Goal: Transaction & Acquisition: Purchase product/service

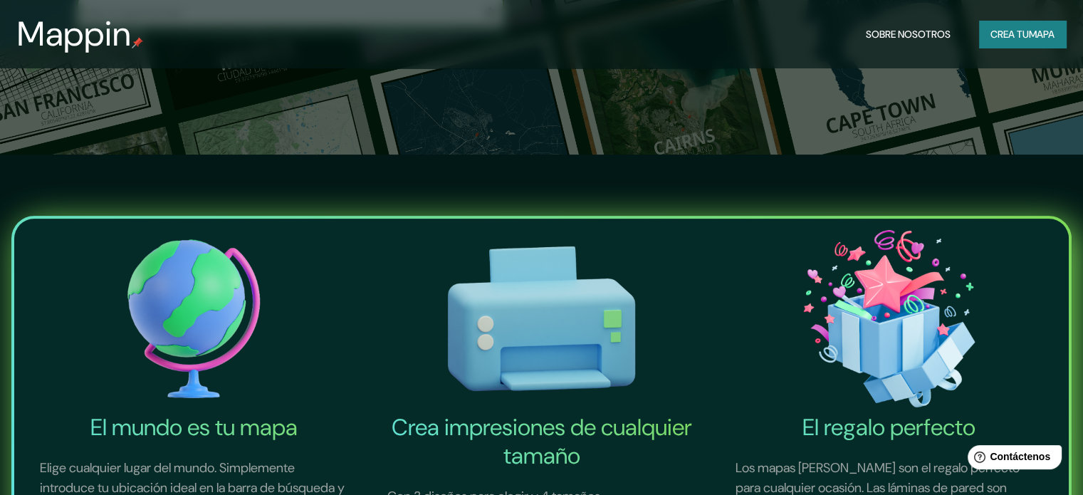
scroll to position [427, 0]
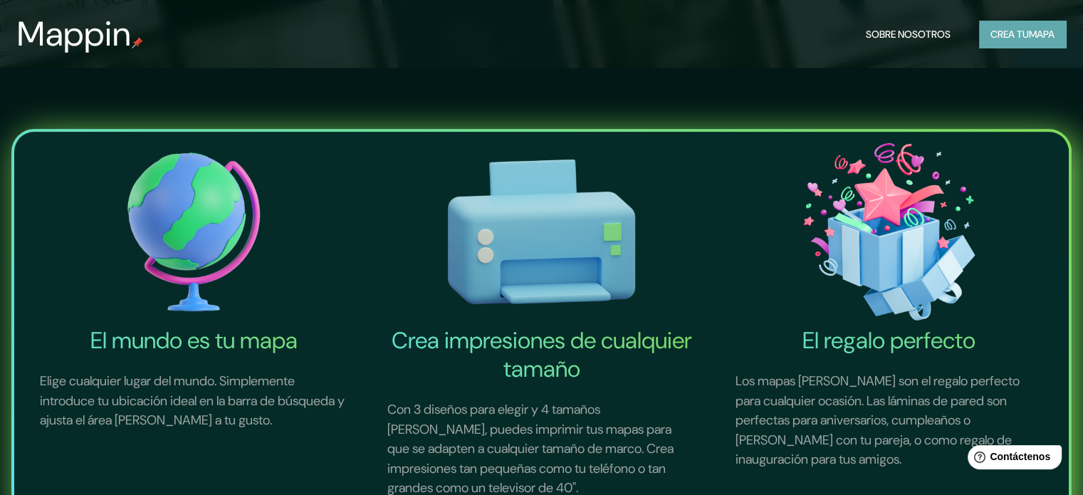
click at [1012, 42] on font "Crea tu" at bounding box center [1009, 34] width 38 height 19
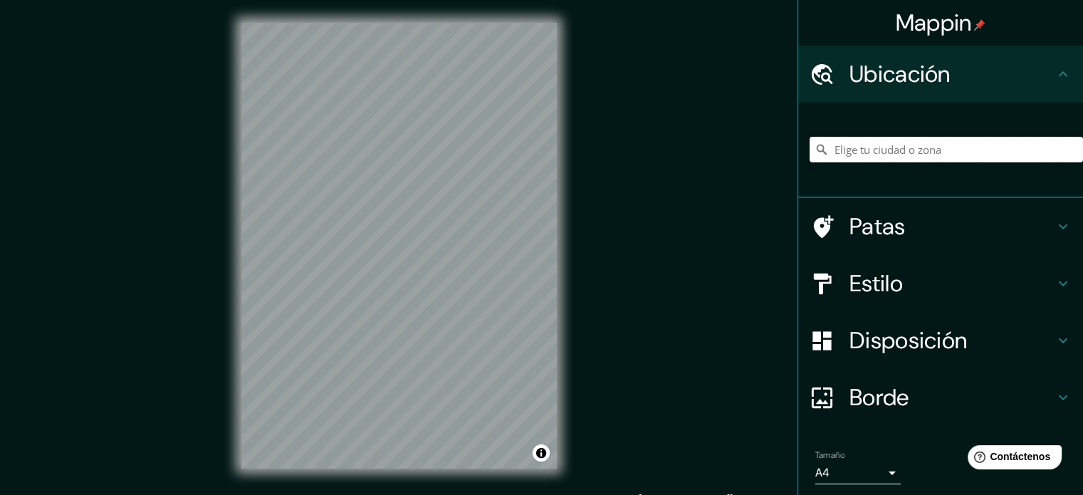
click at [944, 142] on input "Elige tu ciudad o zona" at bounding box center [946, 150] width 273 height 26
click at [991, 153] on input "[GEOGRAPHIC_DATA], [GEOGRAPHIC_DATA], [GEOGRAPHIC_DATA]" at bounding box center [946, 150] width 273 height 26
drag, startPoint x: 974, startPoint y: 150, endPoint x: 634, endPoint y: 145, distance: 340.4
click at [634, 145] on div "Mappin Ubicación [GEOGRAPHIC_DATA], [GEOGRAPHIC_DATA], [GEOGRAPHIC_DATA] Patas …" at bounding box center [541, 257] width 1083 height 514
drag, startPoint x: 931, startPoint y: 153, endPoint x: 599, endPoint y: 125, distance: 333.7
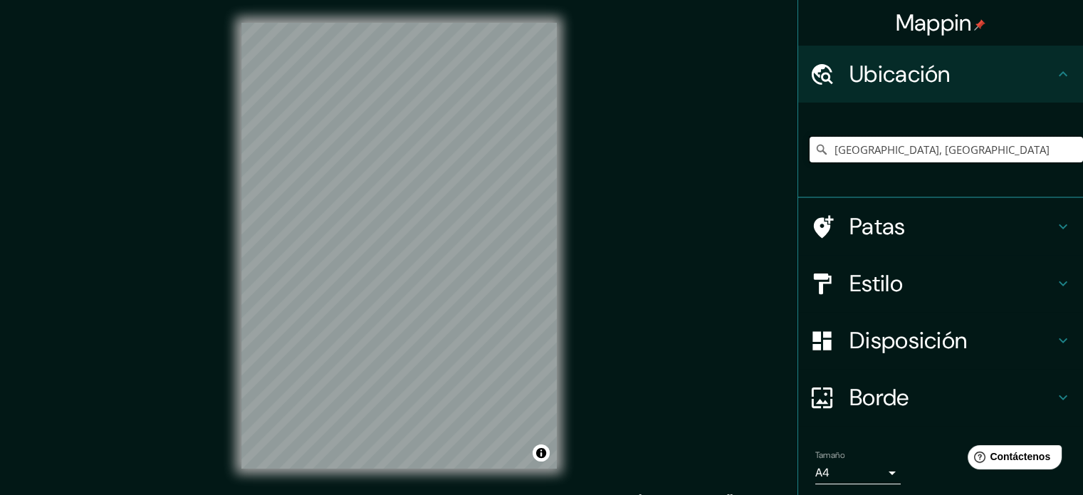
click at [600, 125] on div "Mappin Ubicación [GEOGRAPHIC_DATA], [GEOGRAPHIC_DATA] [GEOGRAPHIC_DATA] [GEOGRA…" at bounding box center [541, 257] width 1083 height 514
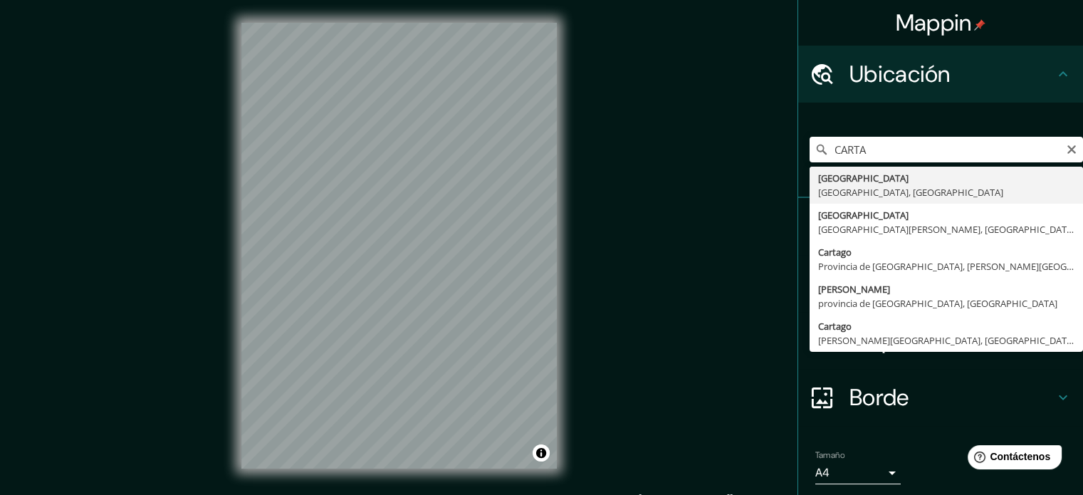
type input "[GEOGRAPHIC_DATA], [GEOGRAPHIC_DATA], [GEOGRAPHIC_DATA]"
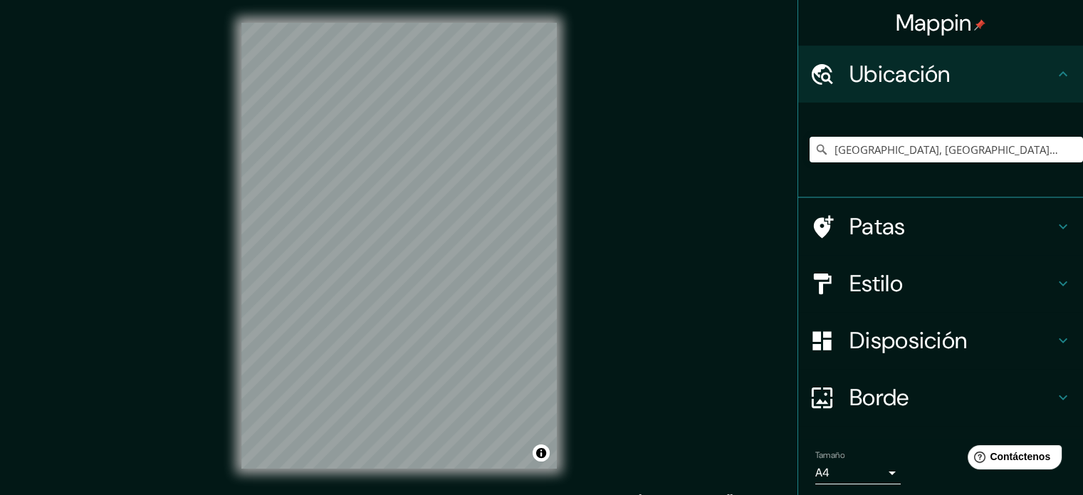
click at [894, 273] on h4 "Estilo" at bounding box center [951, 283] width 205 height 28
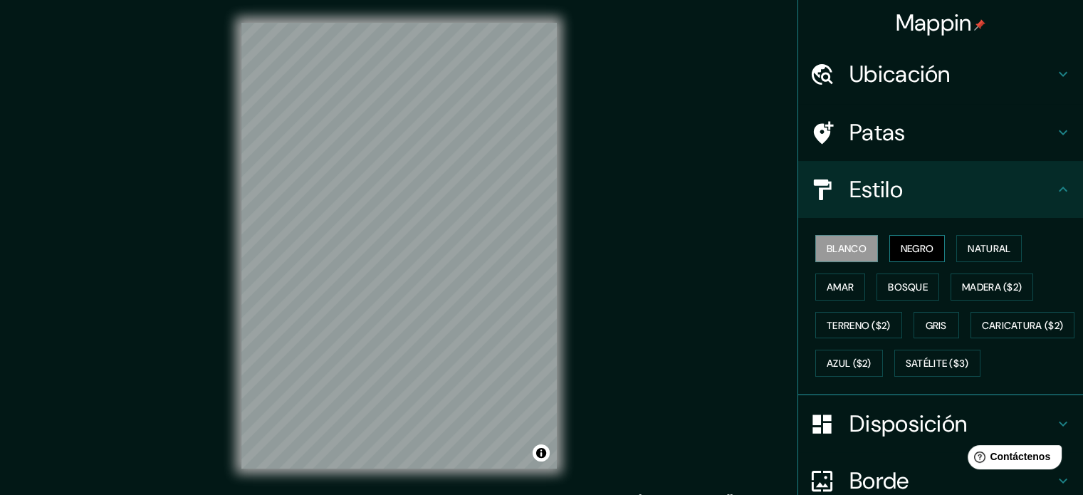
click at [903, 251] on font "Negro" at bounding box center [917, 248] width 33 height 13
click at [974, 250] on font "Natural" at bounding box center [989, 248] width 43 height 13
click at [417, 493] on div "Mappin Ubicación [GEOGRAPHIC_DATA], [GEOGRAPHIC_DATA], [GEOGRAPHIC_DATA] Patas …" at bounding box center [541, 257] width 1083 height 514
click at [827, 249] on font "Blanco" at bounding box center [847, 248] width 40 height 13
click at [910, 243] on font "Negro" at bounding box center [917, 248] width 33 height 13
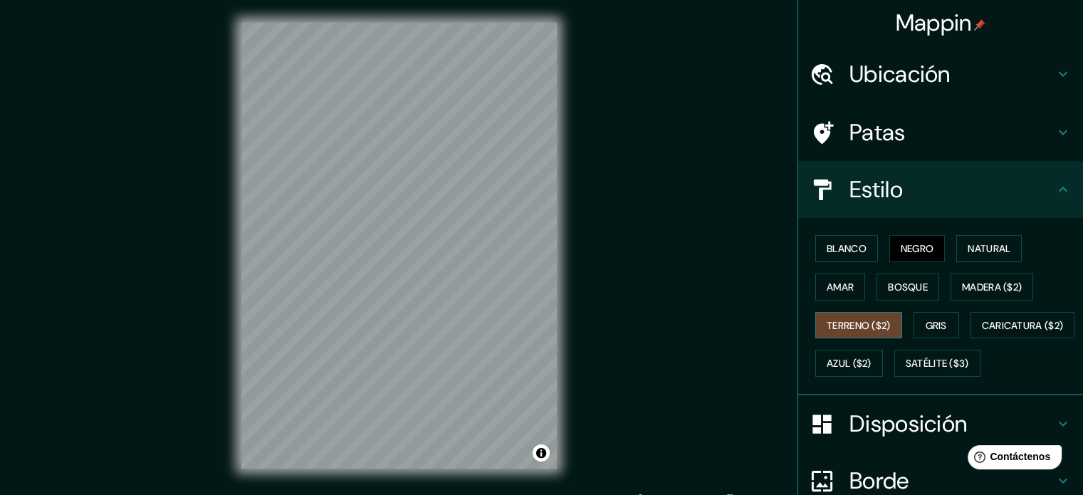
click at [836, 316] on font "Terreno ($2)" at bounding box center [859, 325] width 64 height 19
click at [914, 316] on button "Gris" at bounding box center [937, 325] width 46 height 27
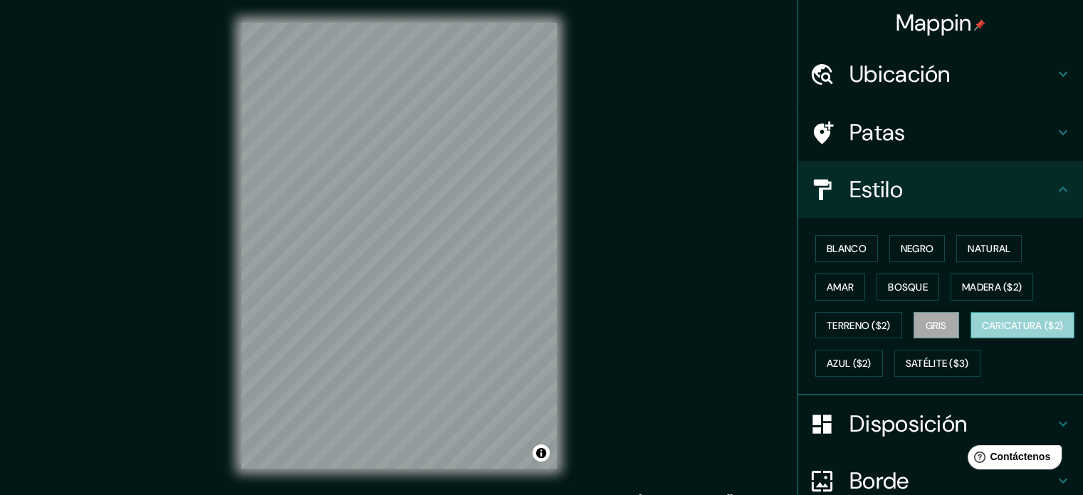
click at [982, 332] on font "Caricatura ($2)" at bounding box center [1023, 325] width 82 height 13
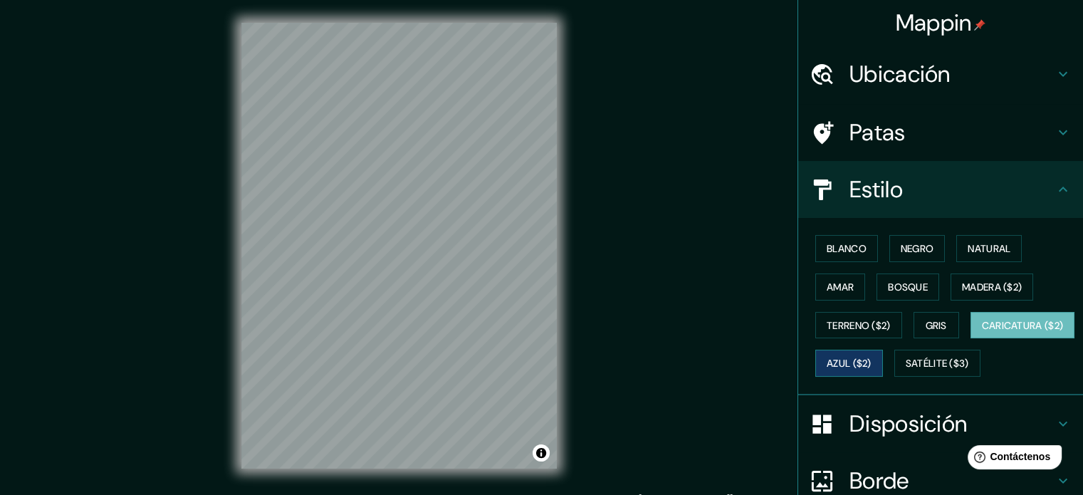
click at [872, 360] on font "Azul ($2)" at bounding box center [849, 363] width 45 height 13
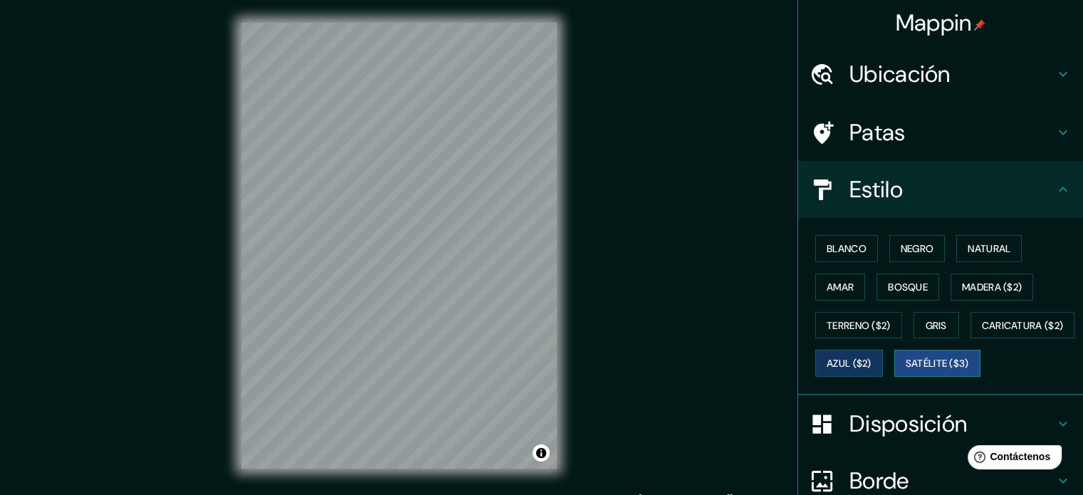
click at [906, 370] on font "Satélite ($3)" at bounding box center [937, 363] width 63 height 13
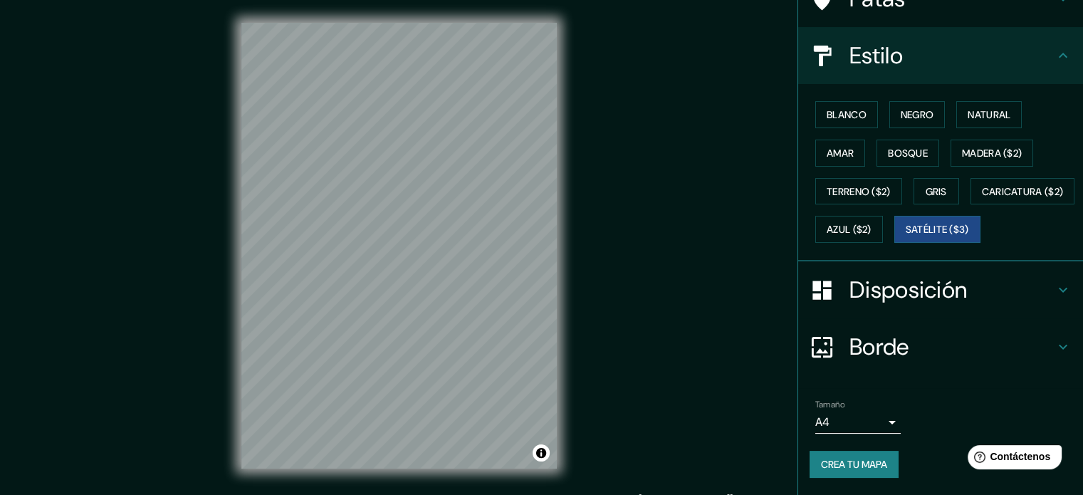
scroll to position [168, 0]
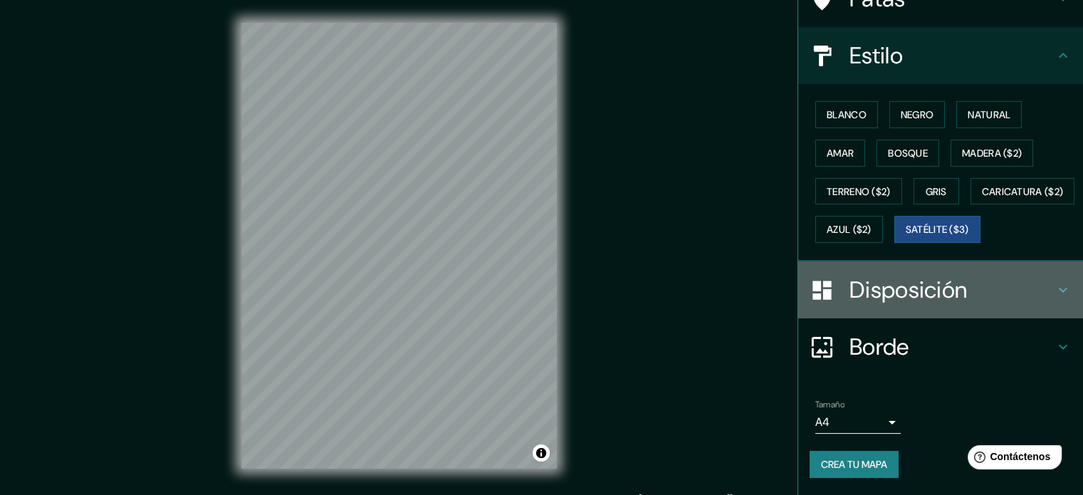
click at [950, 288] on font "Disposición" at bounding box center [907, 290] width 117 height 30
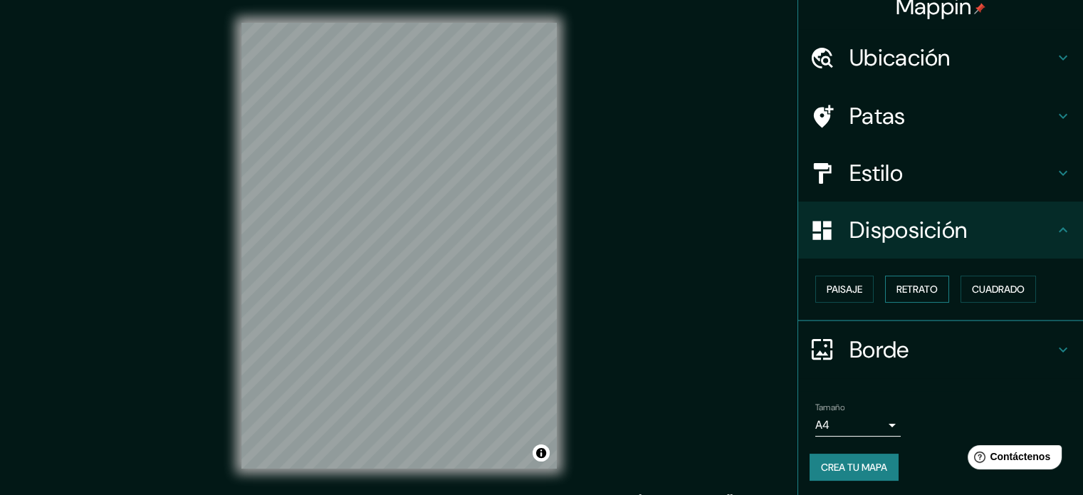
scroll to position [17, 0]
click at [846, 288] on font "Paisaje" at bounding box center [845, 288] width 36 height 13
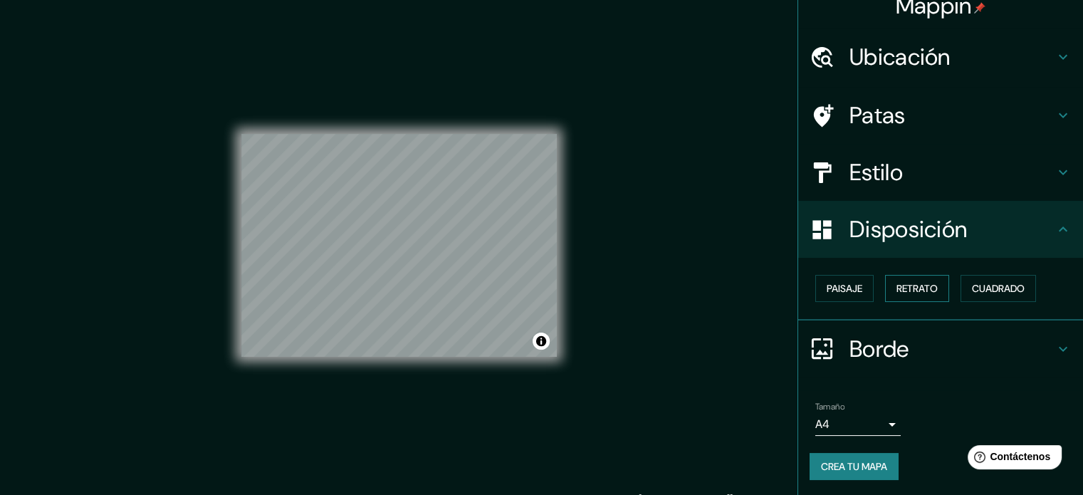
click at [896, 291] on font "Retrato" at bounding box center [916, 288] width 41 height 13
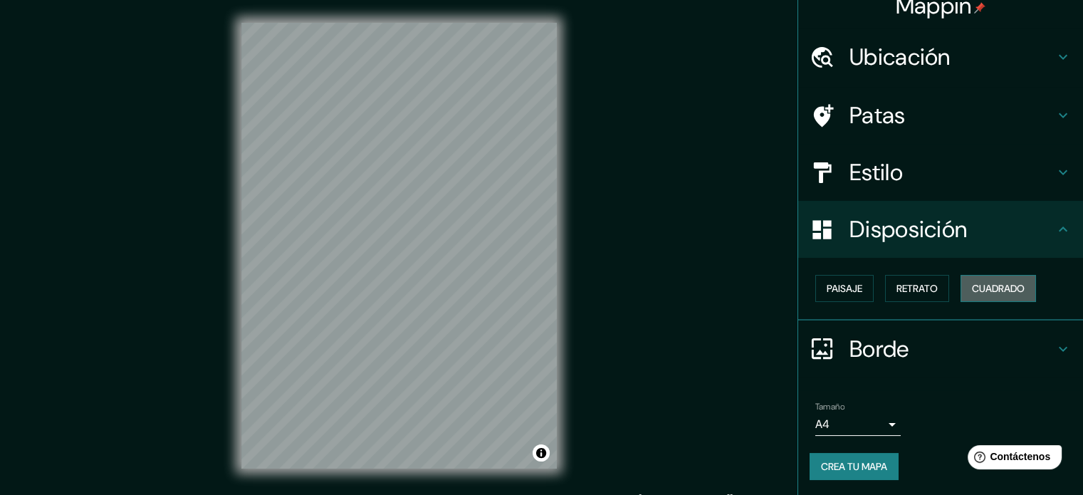
click at [978, 290] on font "Cuadrado" at bounding box center [998, 288] width 53 height 13
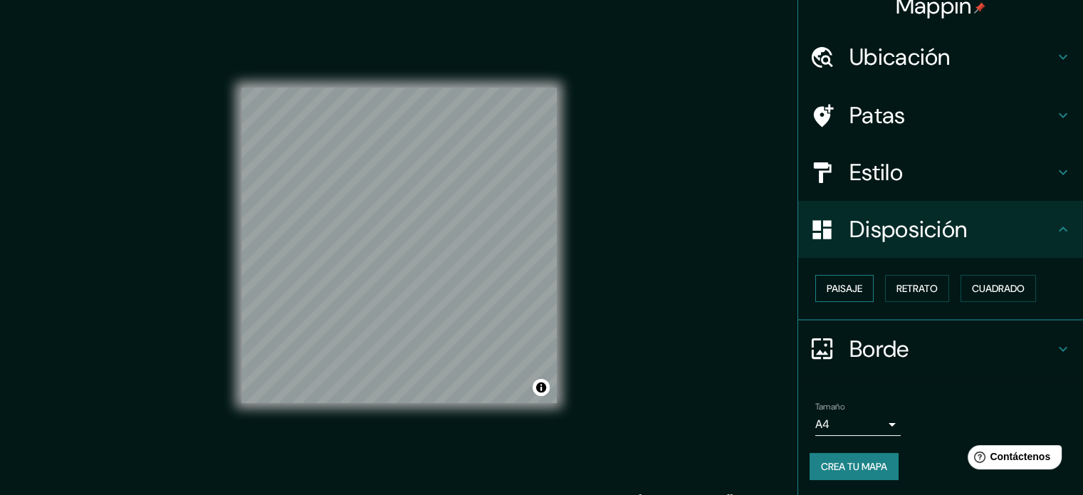
click at [828, 287] on font "Paisaje" at bounding box center [845, 288] width 36 height 13
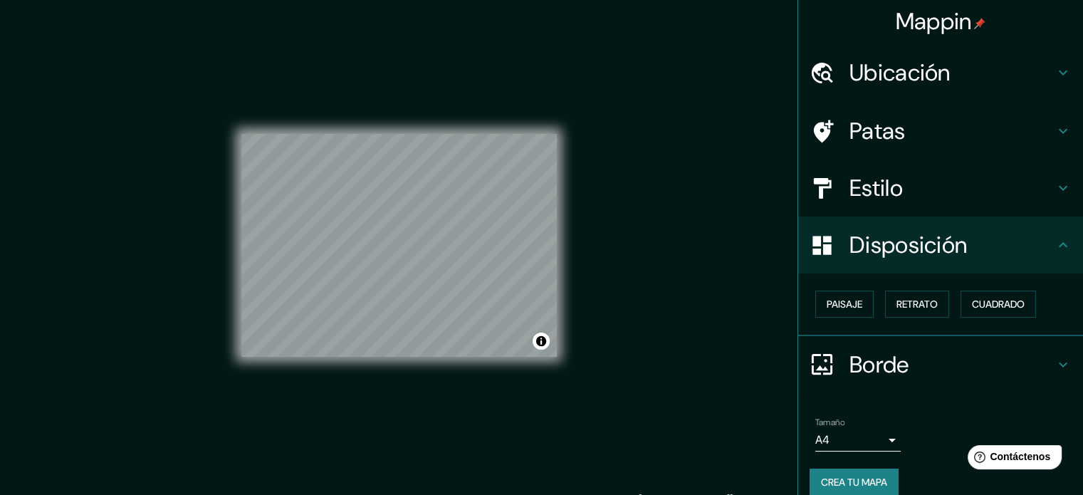
scroll to position [0, 0]
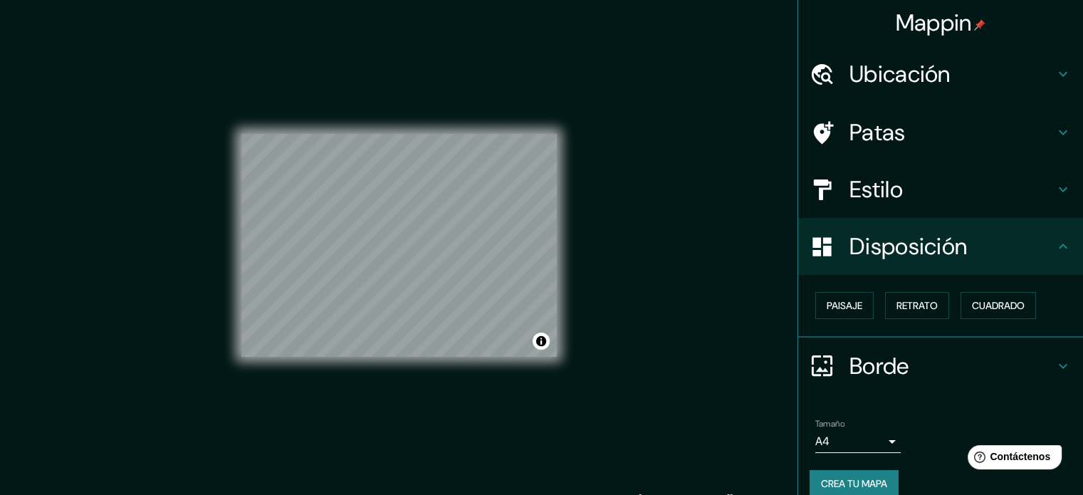
click at [884, 138] on font "Patas" at bounding box center [877, 132] width 56 height 30
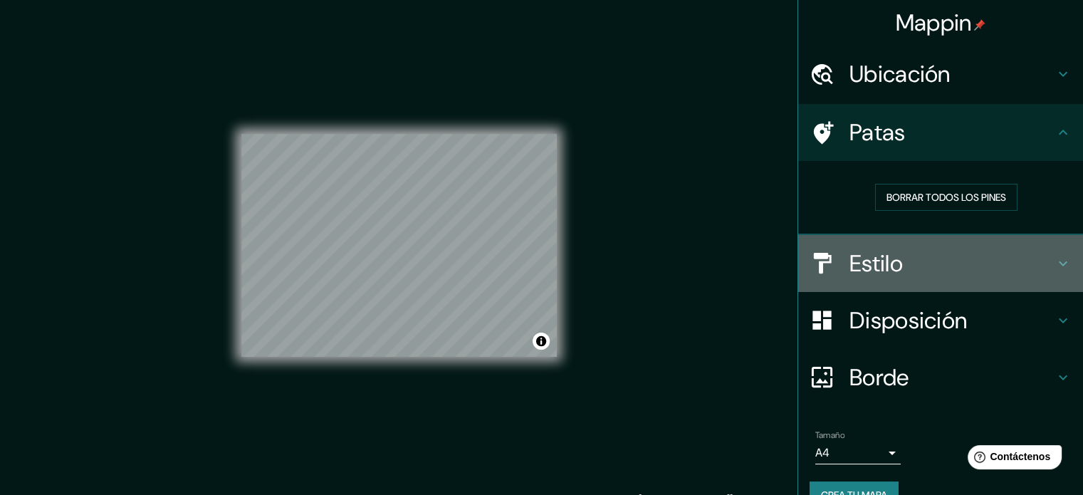
click at [887, 264] on font "Estilo" at bounding box center [875, 264] width 53 height 30
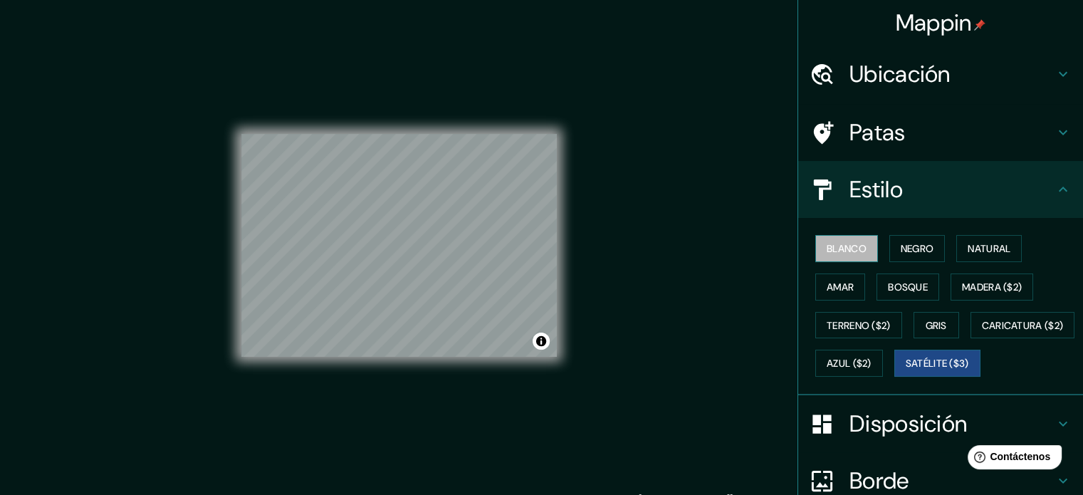
click at [827, 244] on font "Blanco" at bounding box center [847, 248] width 40 height 13
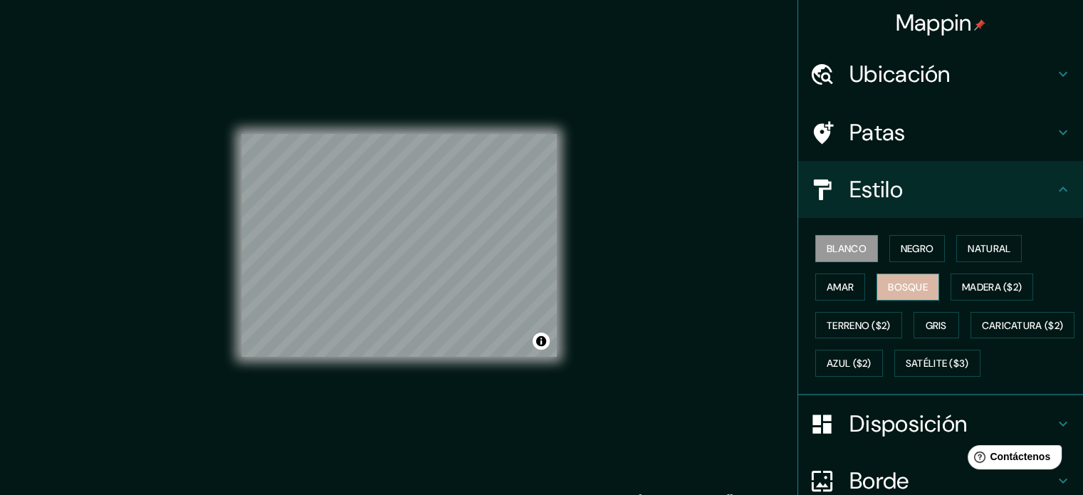
click at [877, 286] on button "Bosque" at bounding box center [908, 286] width 63 height 27
